Goal: Task Accomplishment & Management: Manage account settings

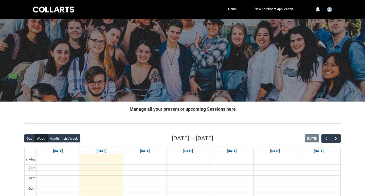
scroll to position [89, 0]
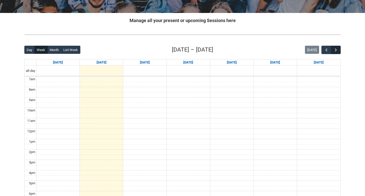
click at [338, 47] on button "button" at bounding box center [336, 50] width 10 height 8
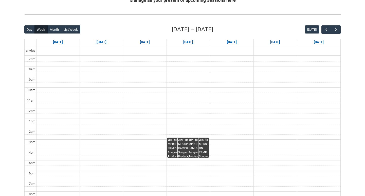
scroll to position [112, 0]
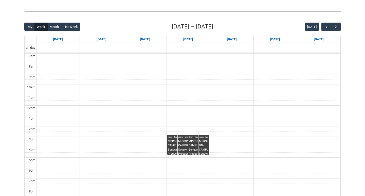
click at [203, 146] on div "MPRSPR3 ON-CAMPUS Songwriter Producer WED 3:00-5:00 | [GEOGRAPHIC_DATA] ([GEOGR…" at bounding box center [203, 146] width 9 height 15
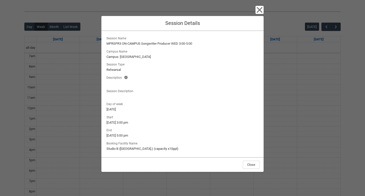
click at [262, 12] on icon "button" at bounding box center [260, 10] width 8 height 8
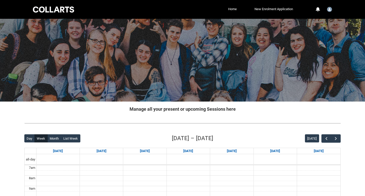
scroll to position [0, 0]
click at [51, 9] on div at bounding box center [53, 10] width 43 height 8
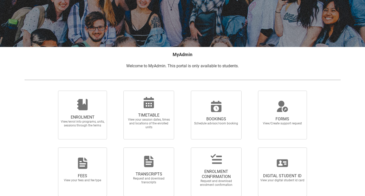
scroll to position [68, 0]
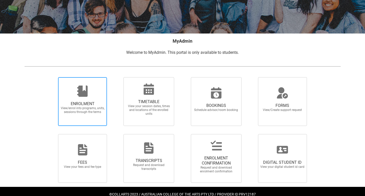
click at [78, 110] on span "View/enrol into programs, units, sessions through the terms" at bounding box center [82, 110] width 45 height 8
click at [52, 77] on input "ENROLMENT View/enrol into programs, units, sessions through the terms" at bounding box center [52, 77] width 0 height 0
radio input "true"
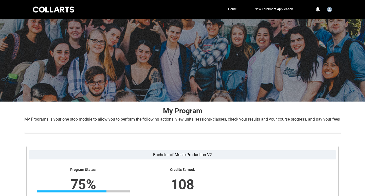
scroll to position [0, 0]
click at [51, 12] on div at bounding box center [53, 10] width 43 height 8
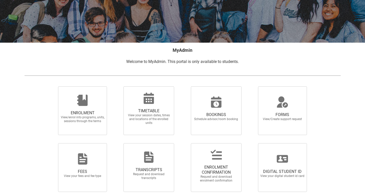
scroll to position [71, 0]
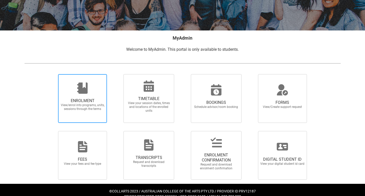
click at [81, 116] on span "ENROLMENT View/enrol into programs, units, sessions through the terms" at bounding box center [82, 98] width 49 height 49
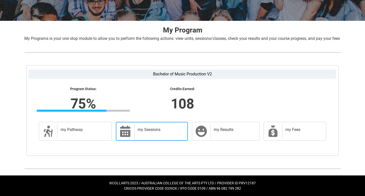
scroll to position [87, 0]
click at [150, 128] on h2 "my Sessions" at bounding box center [160, 129] width 45 height 5
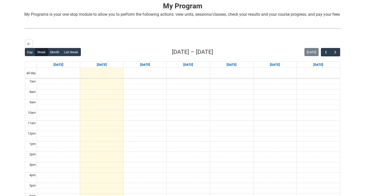
scroll to position [105, 0]
click at [336, 55] on span "button" at bounding box center [335, 51] width 5 height 5
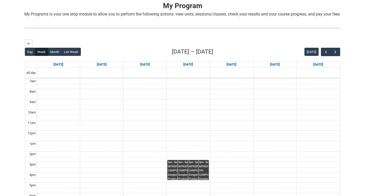
click at [205, 175] on div "MPRSPR3 ON-CAMPUS Songwriter Producer WED 3:00-5:00 | [GEOGRAPHIC_DATA] ([GEOGR…" at bounding box center [203, 171] width 9 height 15
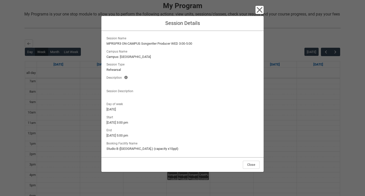
click at [261, 10] on icon "button" at bounding box center [260, 10] width 8 height 8
